Goal: Task Accomplishment & Management: Complete application form

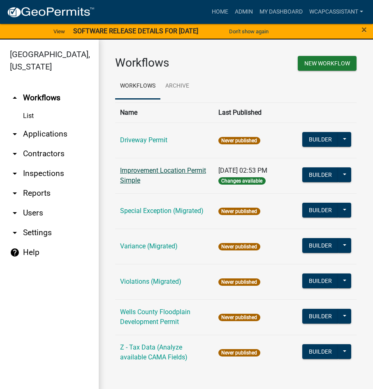
click at [148, 174] on link "Improvement Location Permit Simple" at bounding box center [163, 175] width 86 height 18
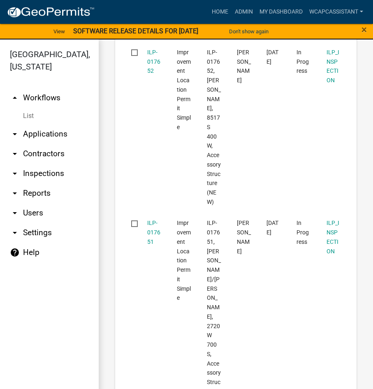
scroll to position [1935, 0]
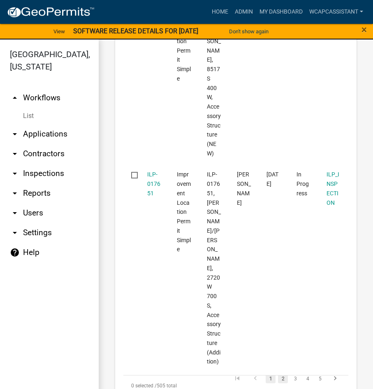
click at [284, 374] on link "2" at bounding box center [283, 378] width 10 height 9
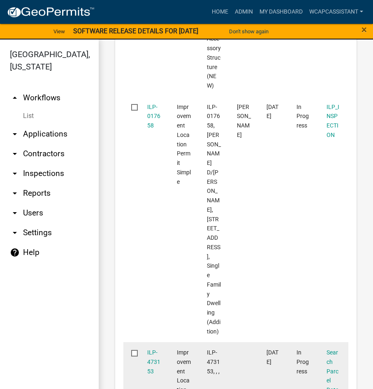
scroll to position [3695, 0]
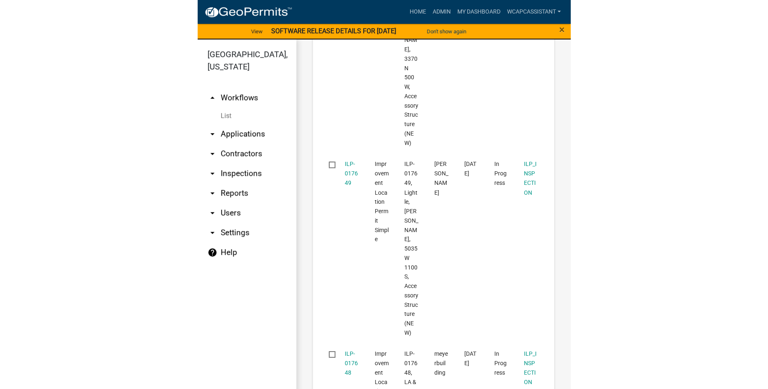
scroll to position [3845, 0]
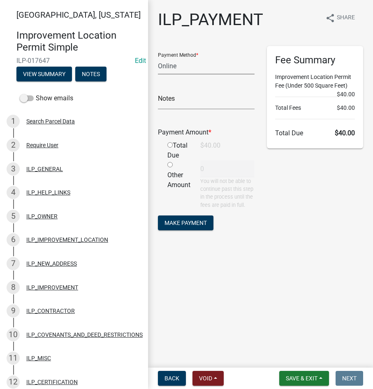
click at [158, 58] on select "Credit Card POS Check Cash Online" at bounding box center [206, 66] width 97 height 17
select select "1: 0"
click option "Check" at bounding box center [0, 0] width 0 height 0
click at [175, 100] on input "text" at bounding box center [206, 100] width 97 height 17
type input "60174"
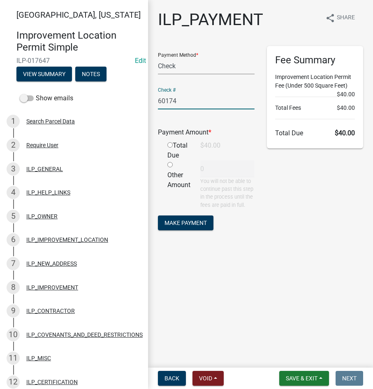
click at [168, 147] on input "radio" at bounding box center [169, 144] width 5 height 5
radio input "true"
type input "40"
click at [197, 226] on span "Make Payment" at bounding box center [185, 222] width 42 height 7
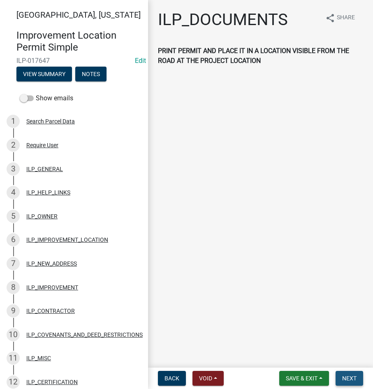
click at [345, 377] on span "Next" at bounding box center [349, 378] width 14 height 7
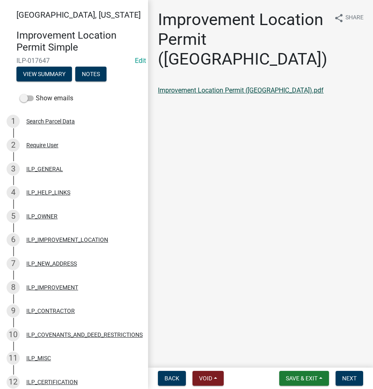
click at [203, 86] on link "Improvement Location Permit ([GEOGRAPHIC_DATA]).pdf" at bounding box center [241, 90] width 166 height 8
click at [347, 373] on button "Next" at bounding box center [349, 378] width 28 height 15
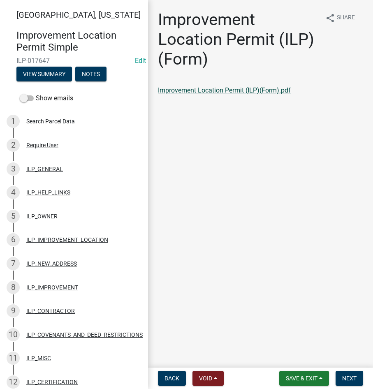
click at [265, 93] on link "Improvement Location Permit (ILP)(Form).pdf" at bounding box center [224, 90] width 133 height 8
click at [346, 378] on span "Next" at bounding box center [349, 378] width 14 height 7
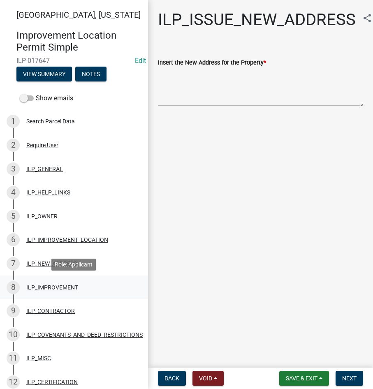
click at [51, 286] on div "ILP_IMPROVEMENT" at bounding box center [52, 287] width 52 height 6
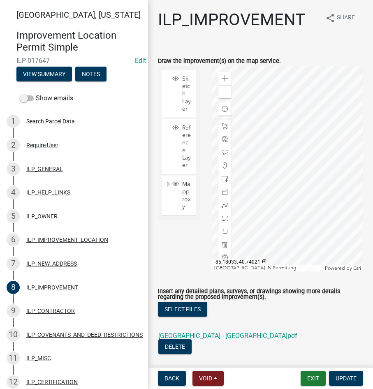
click at [288, 164] on div at bounding box center [287, 169] width 151 height 206
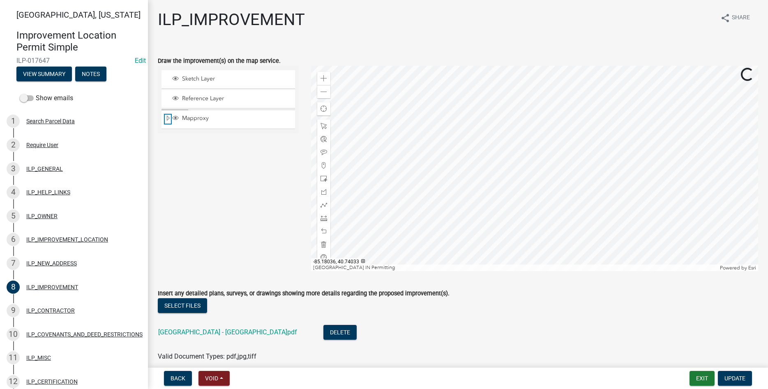
click at [166, 118] on span "Expand" at bounding box center [168, 119] width 7 height 8
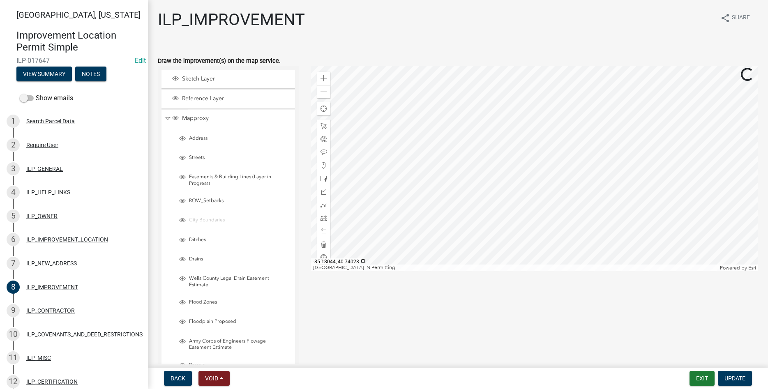
click at [372, 199] on div at bounding box center [534, 169] width 447 height 206
click at [372, 66] on div at bounding box center [534, 169] width 447 height 206
click at [372, 129] on div at bounding box center [534, 169] width 447 height 206
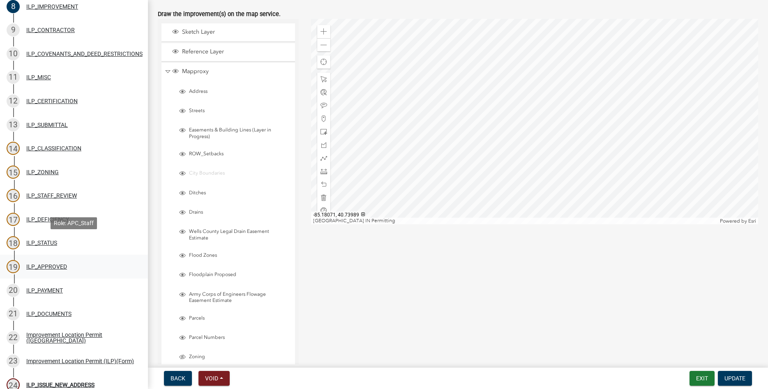
scroll to position [335, 0]
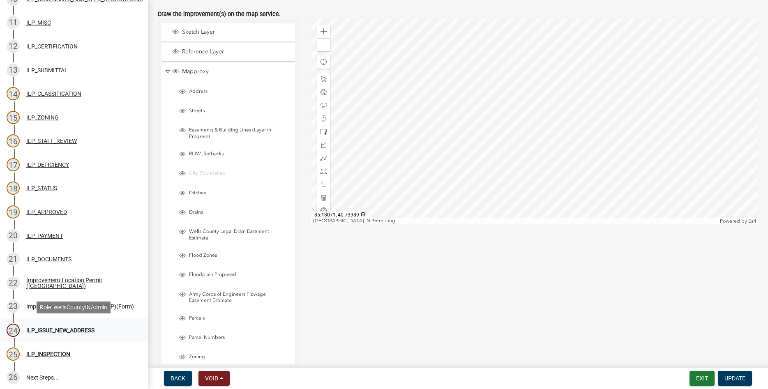
click at [64, 328] on div "ILP_ISSUE_NEW_ADDRESS" at bounding box center [60, 331] width 68 height 6
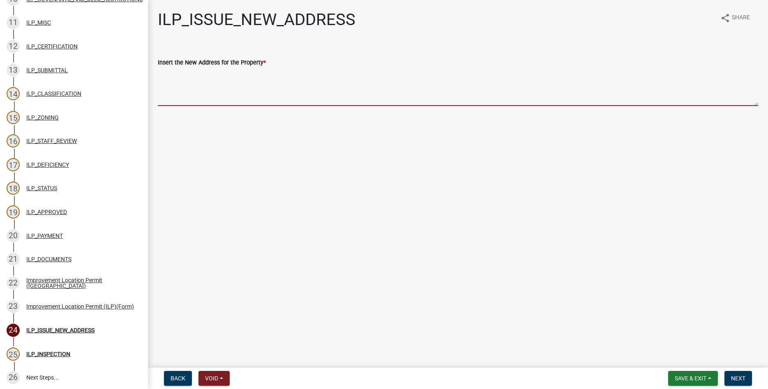
click at [254, 86] on textarea "Insert the New Address for the Property *" at bounding box center [458, 86] width 601 height 39
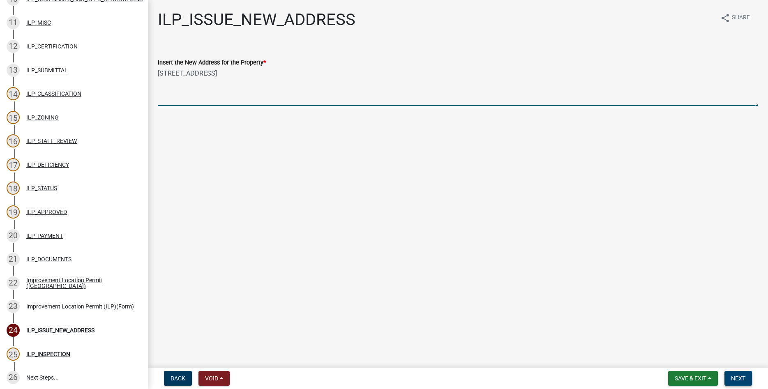
type textarea "[STREET_ADDRESS]"
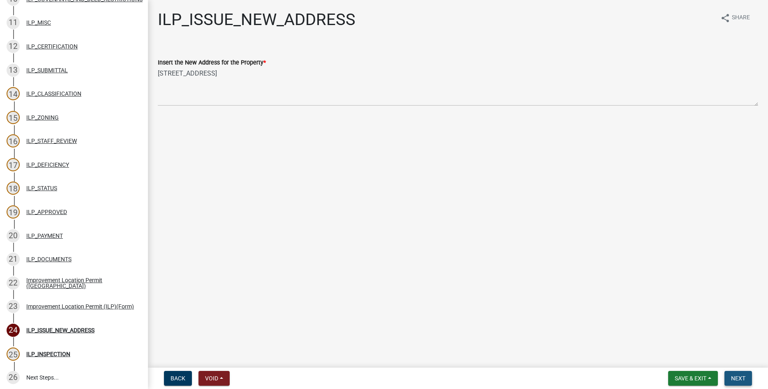
click at [372, 380] on span "Next" at bounding box center [738, 378] width 14 height 7
